Goal: Check status: Check status

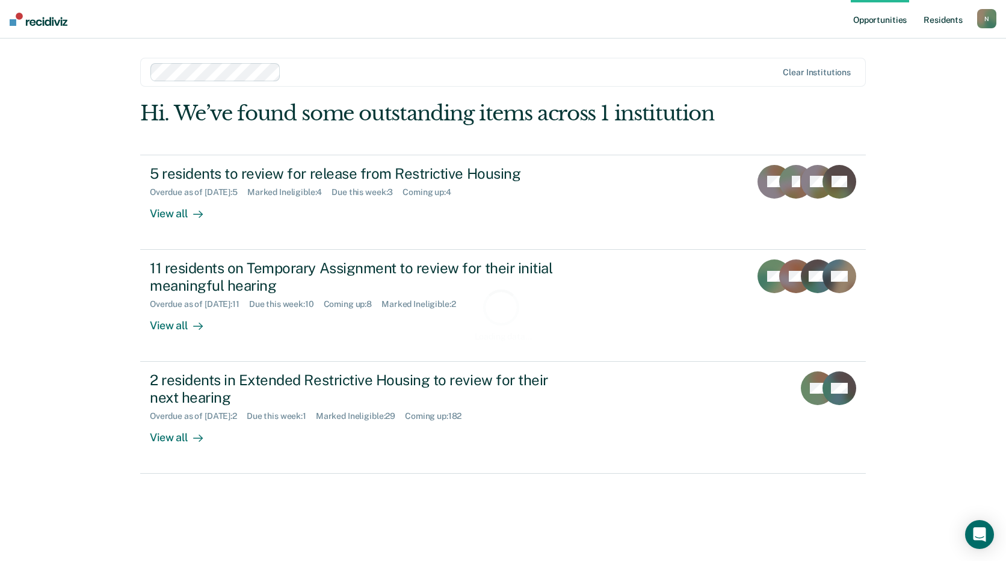
click at [945, 16] on link "Resident s" at bounding box center [943, 19] width 44 height 39
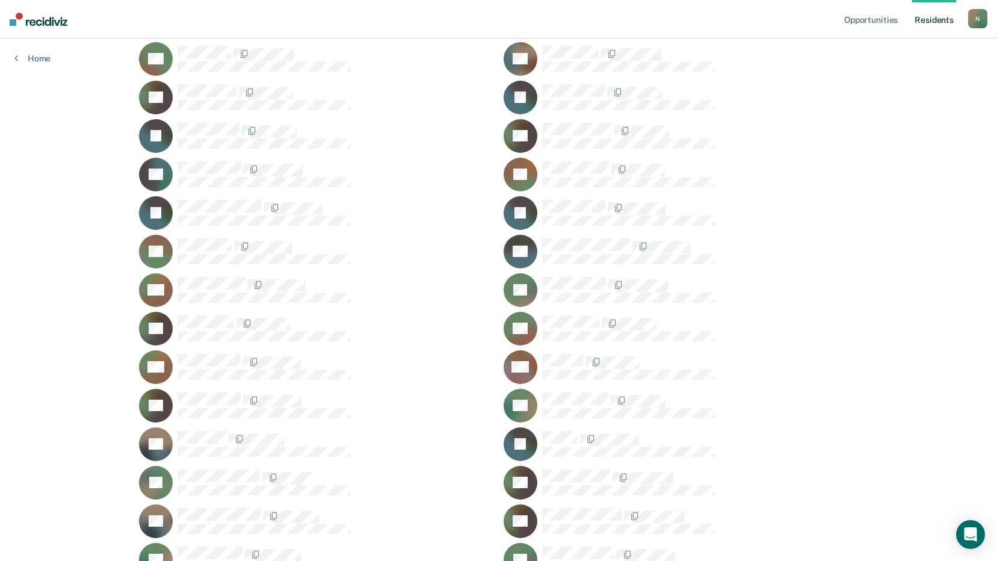
scroll to position [4873, 0]
